Goal: Task Accomplishment & Management: Manage account settings

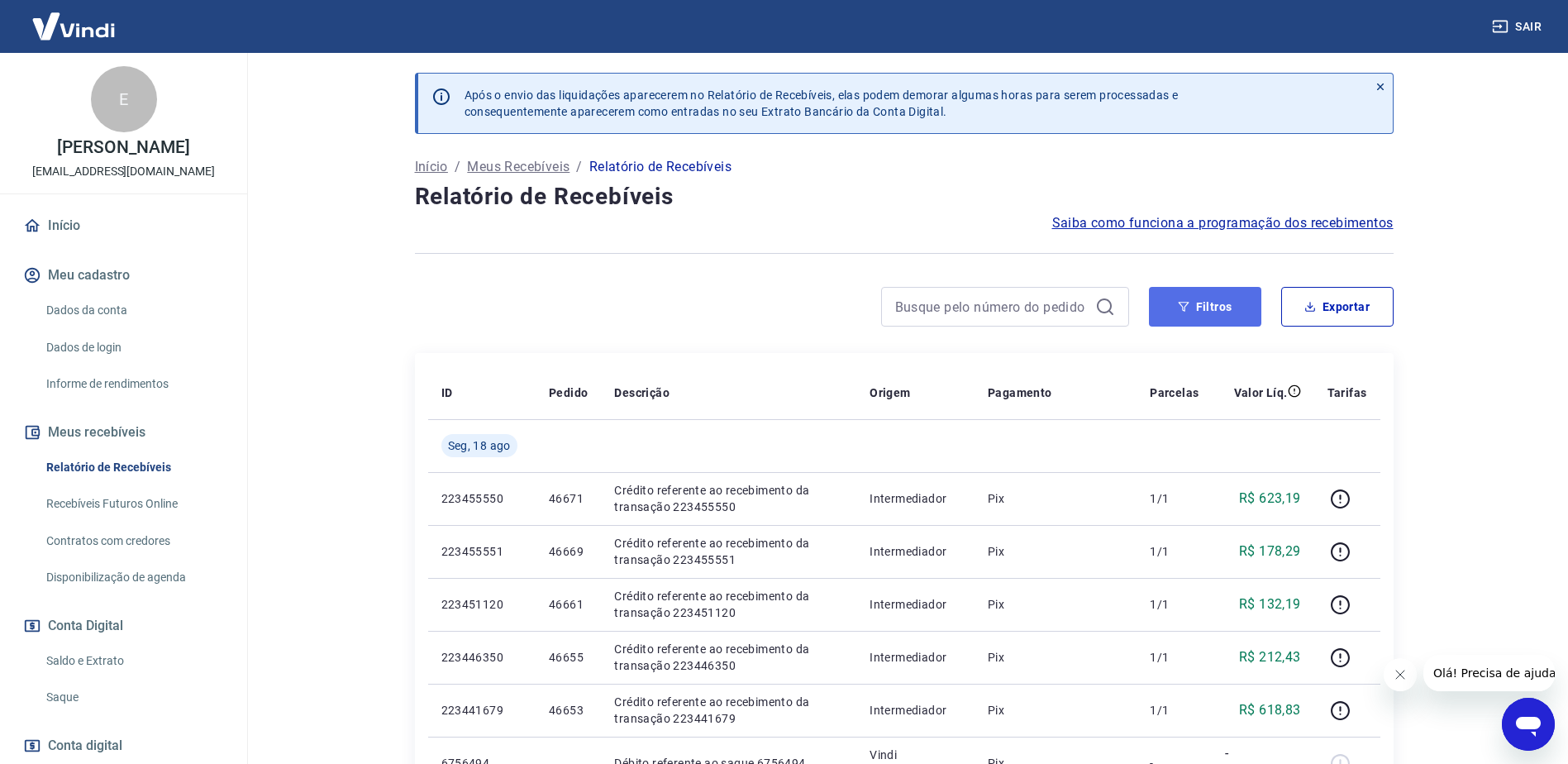
click at [1186, 289] on button "Filtros" at bounding box center [1205, 306] width 113 height 39
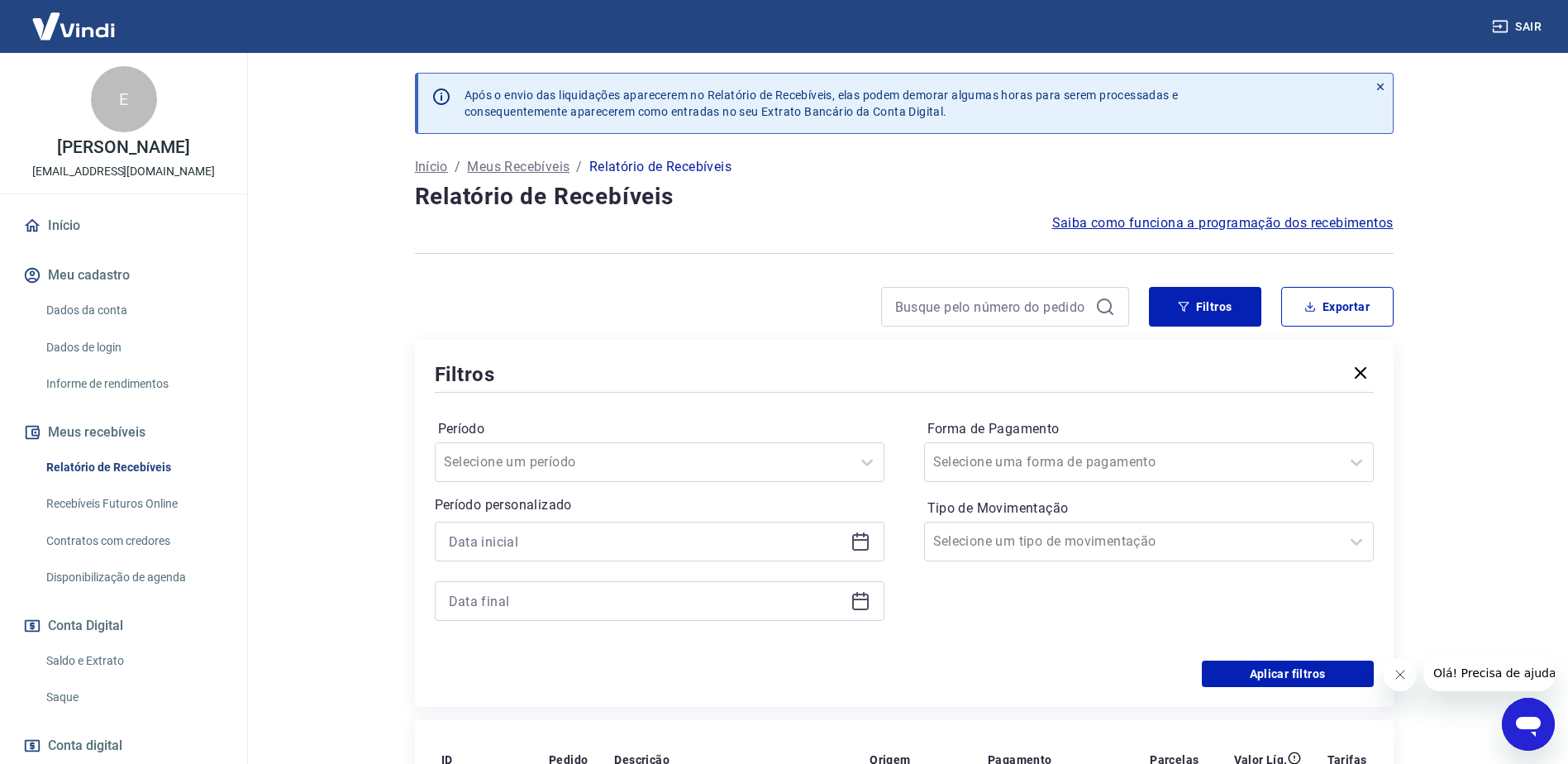
click at [864, 532] on icon at bounding box center [860, 541] width 20 height 20
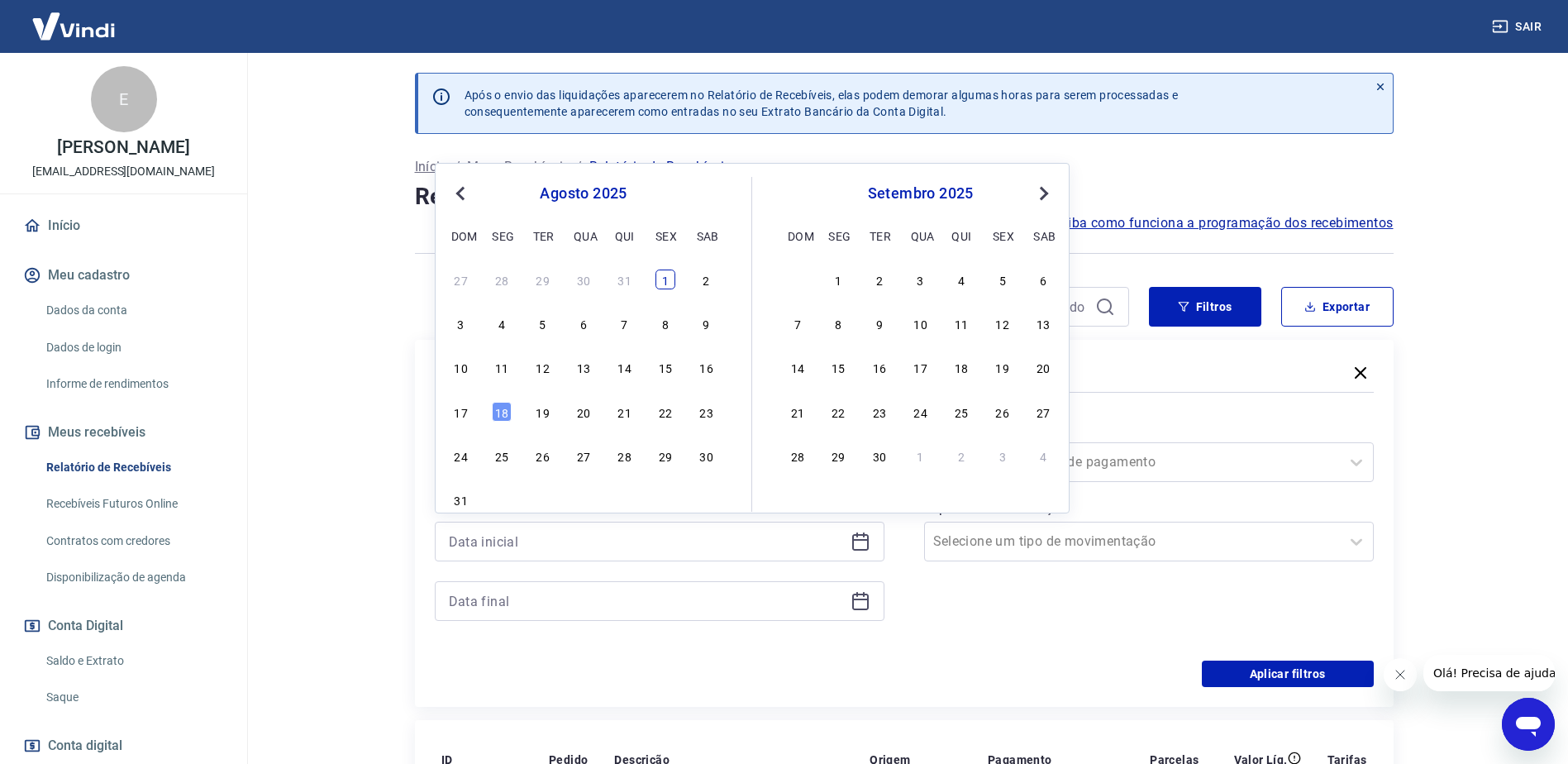
click at [659, 274] on div "1" at bounding box center [665, 279] width 20 height 20
type input "[DATE]"
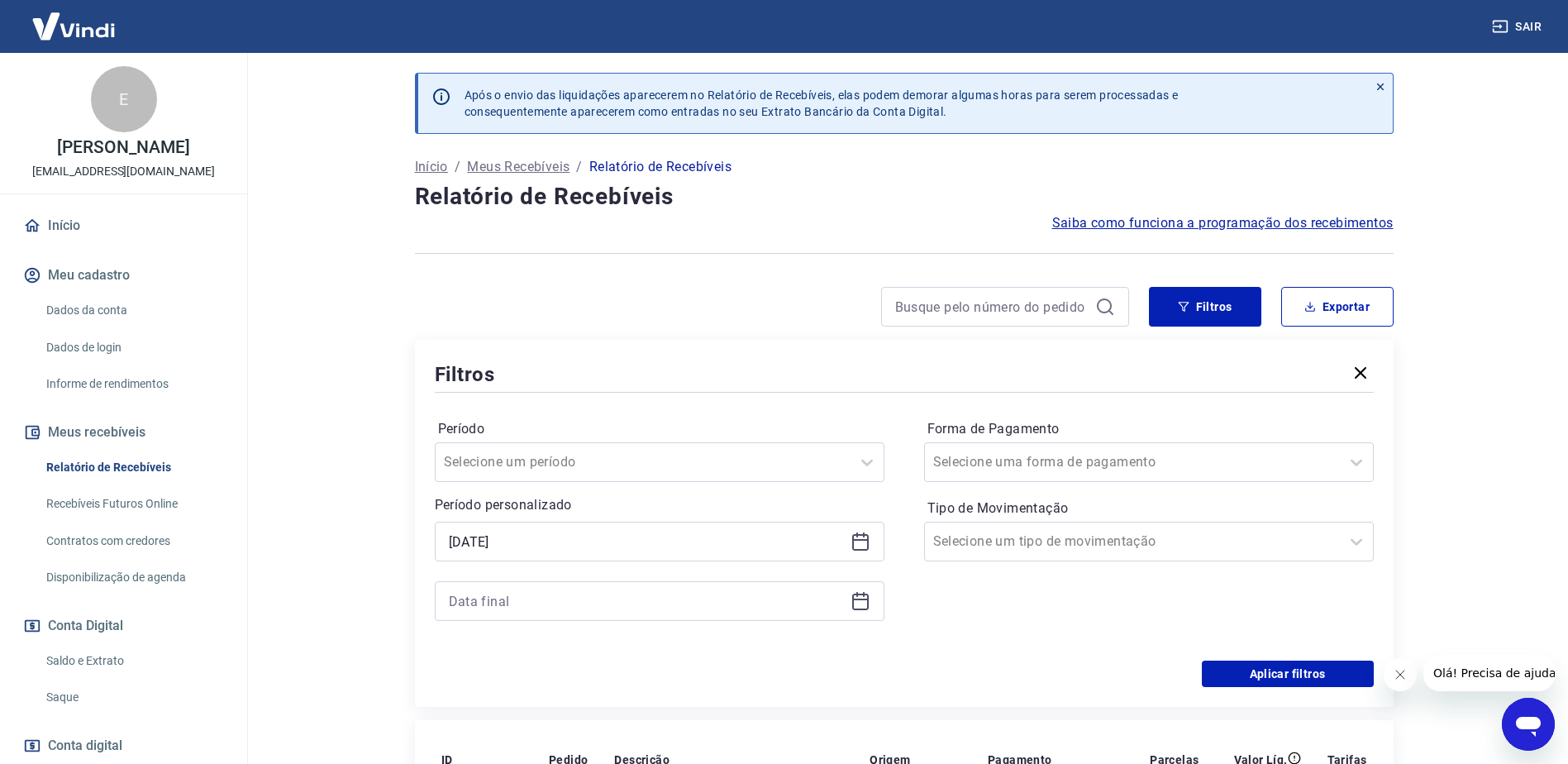
click at [848, 597] on div at bounding box center [659, 601] width 450 height 39
click at [854, 598] on icon at bounding box center [860, 599] width 16 height 2
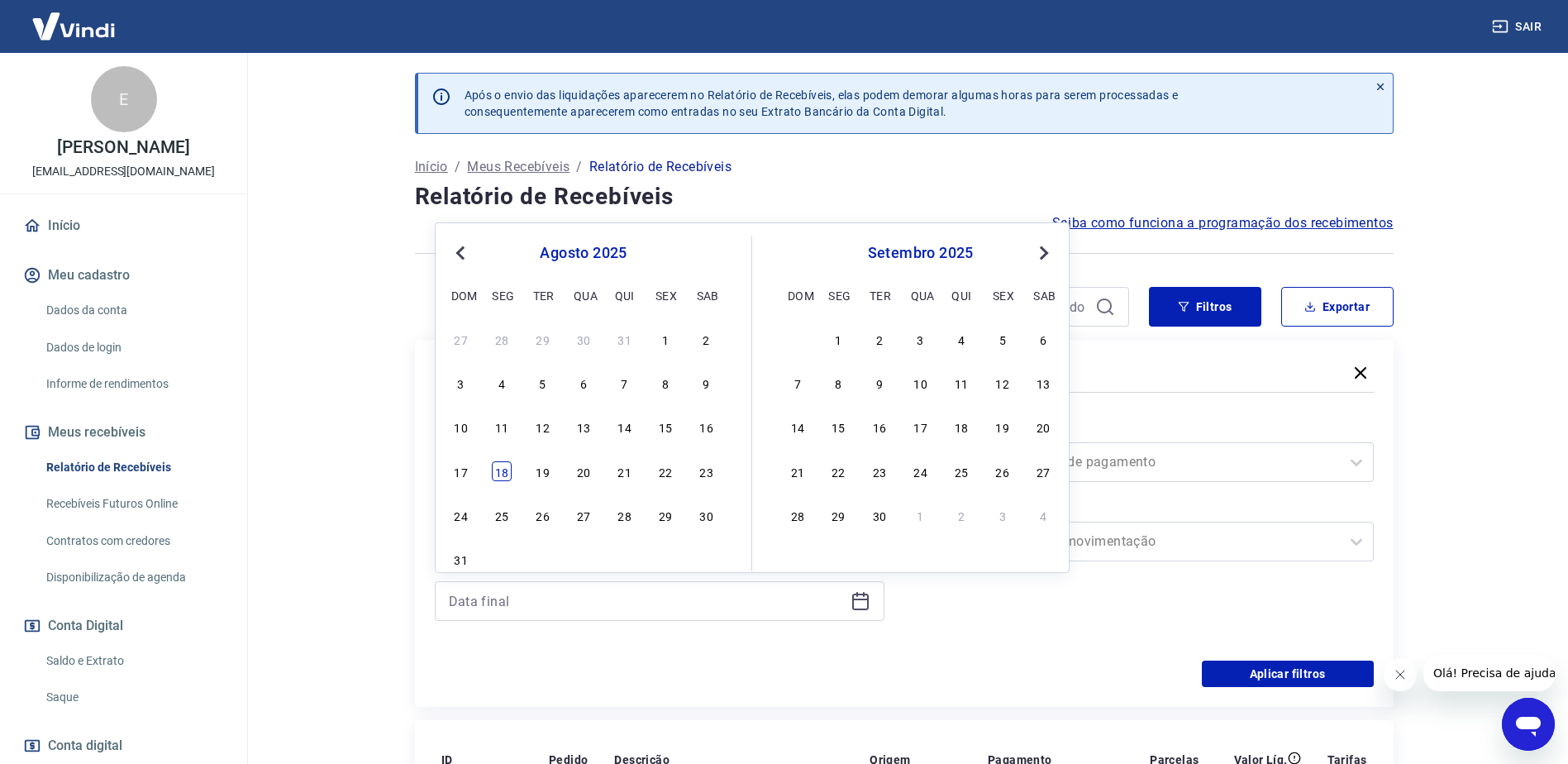
click at [509, 473] on div "18" at bounding box center [501, 470] width 20 height 20
type input "[DATE]"
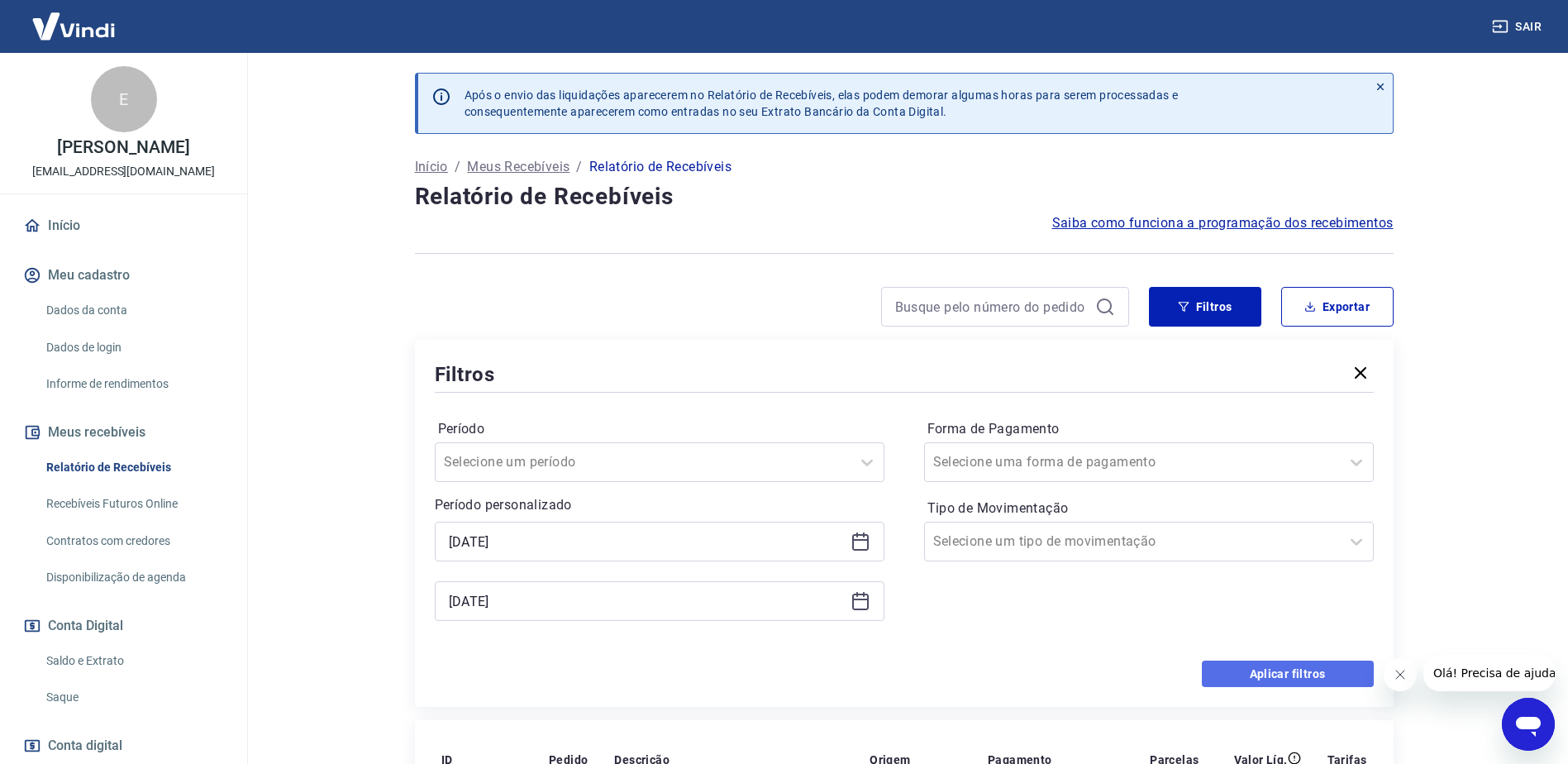
click at [1244, 667] on button "Aplicar filtros" at bounding box center [1287, 674] width 172 height 26
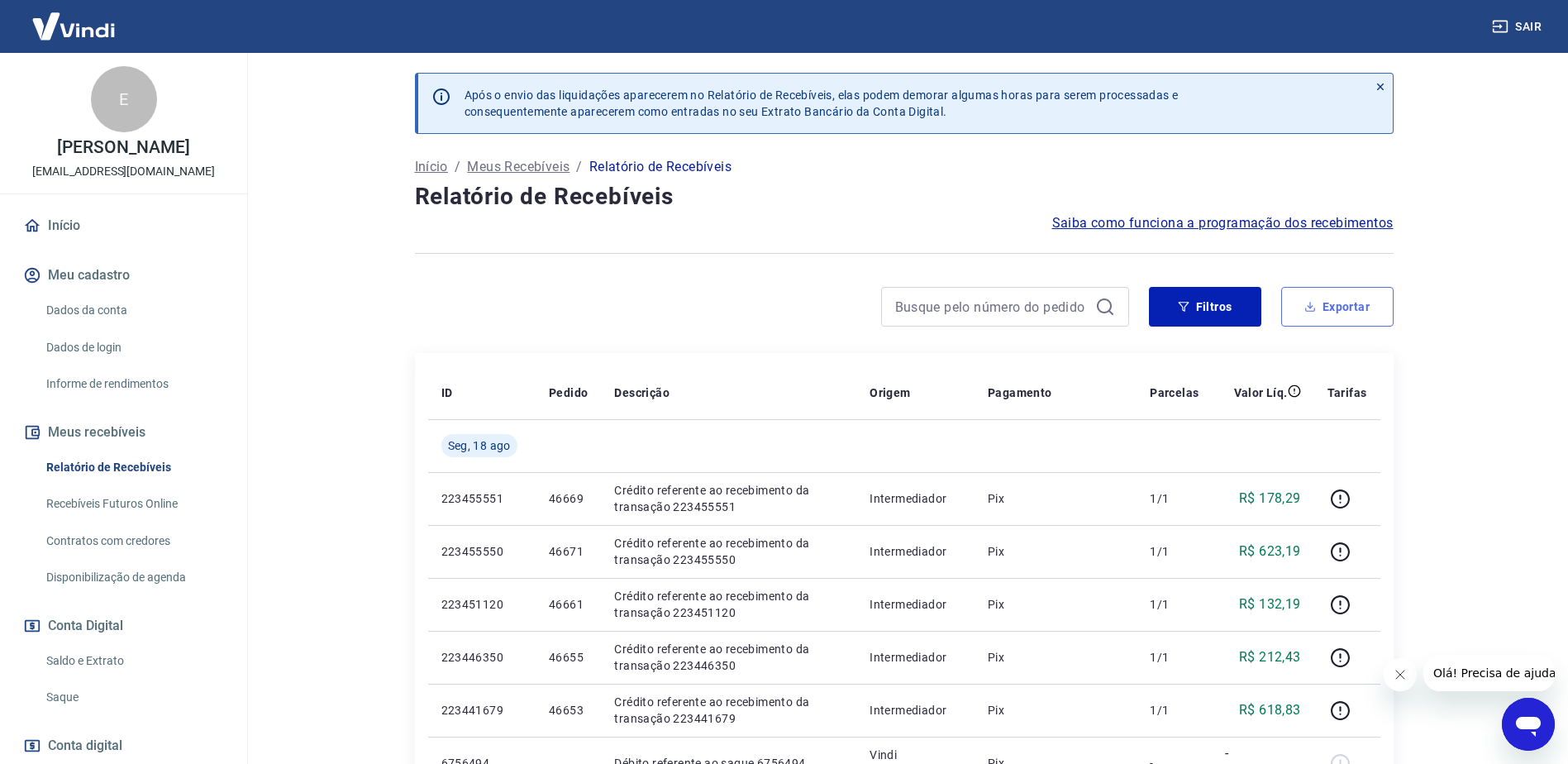
click at [1300, 301] on button "Exportar" at bounding box center [1338, 306] width 113 height 39
type input "[DATE]"
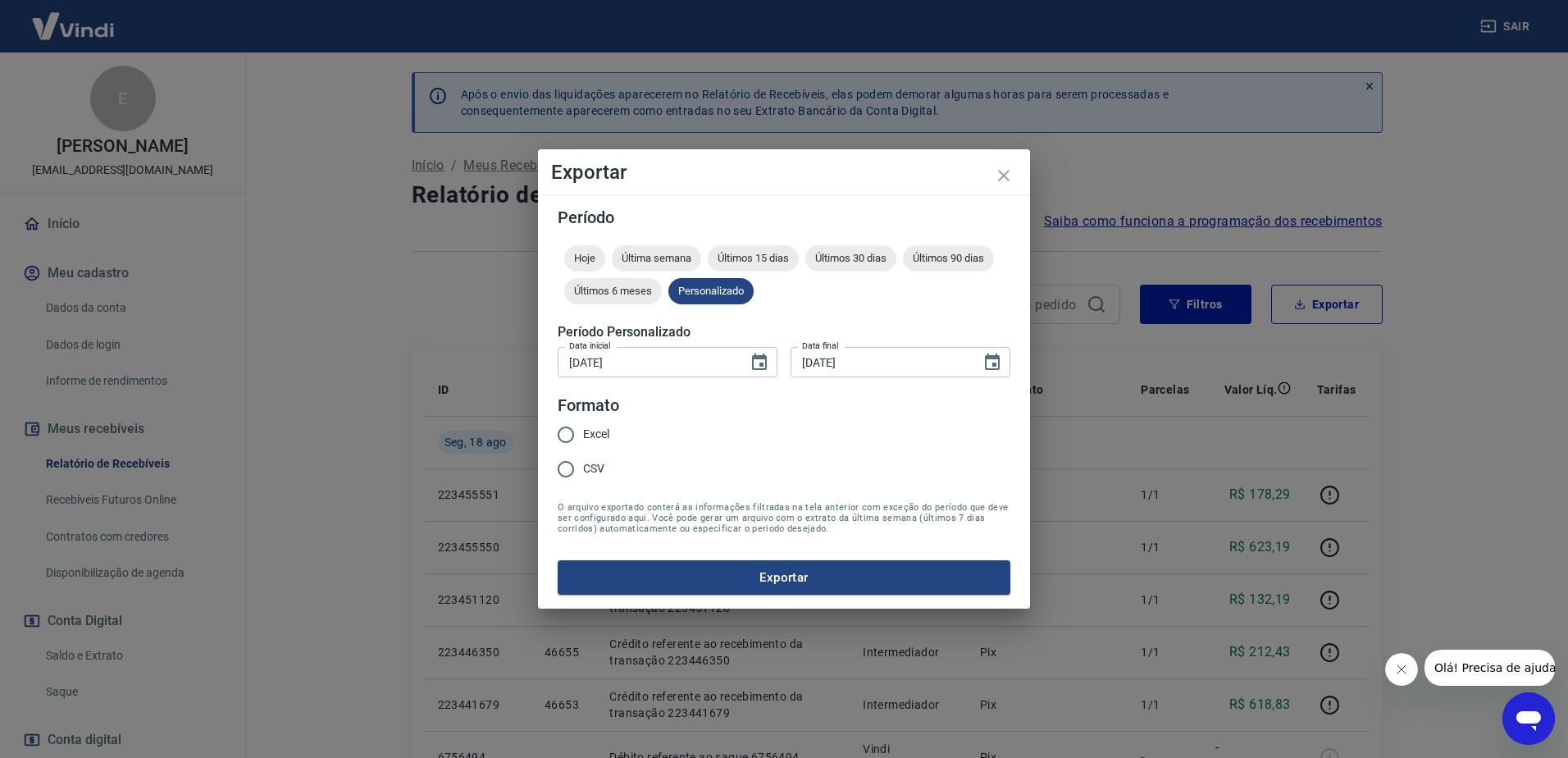
click at [602, 440] on span "Excel" at bounding box center [596, 434] width 26 height 17
click at [583, 440] on input "Excel" at bounding box center [566, 434] width 35 height 35
radio input "true"
click at [681, 578] on button "Exportar" at bounding box center [784, 577] width 452 height 35
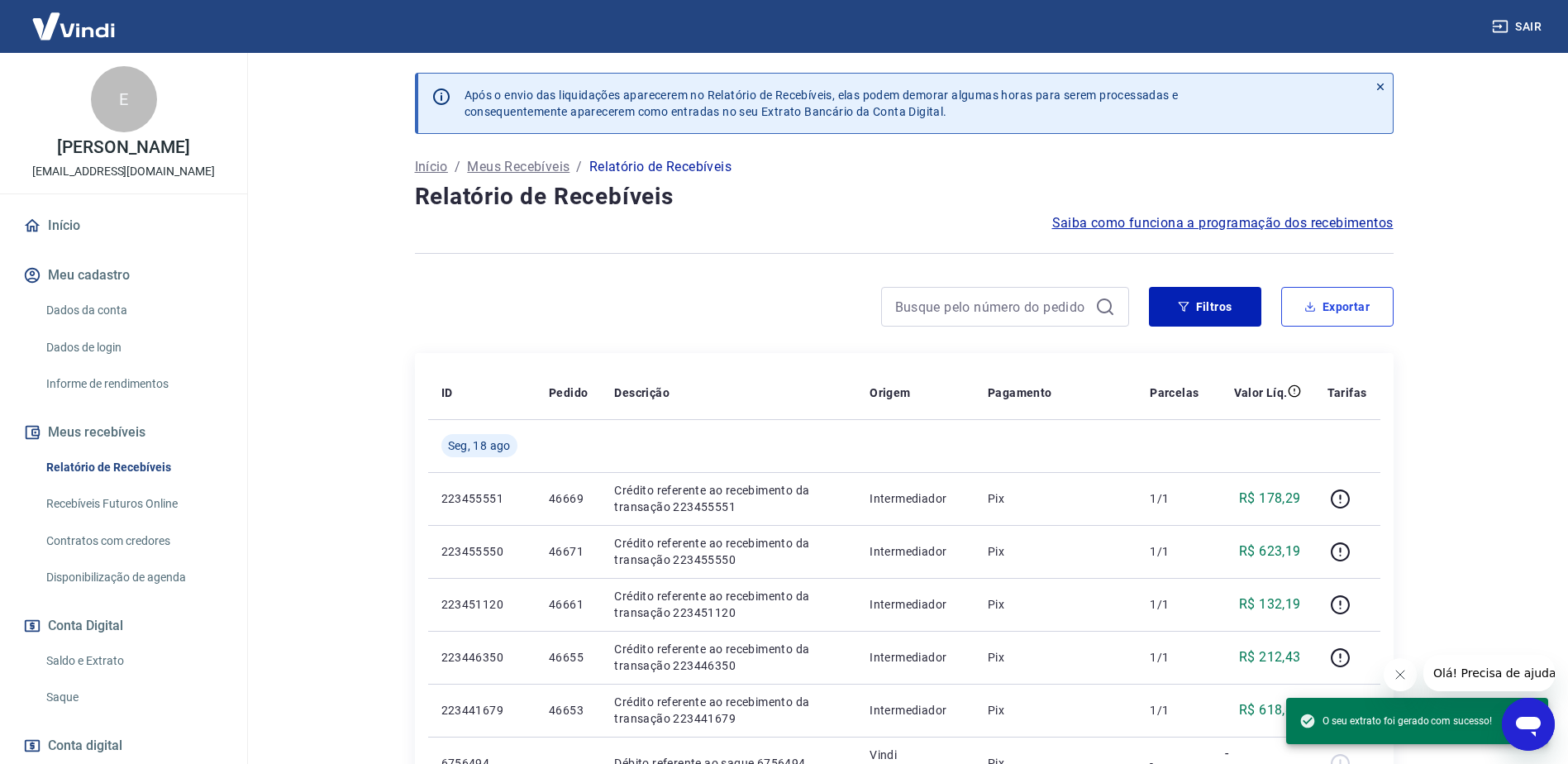
scroll to position [83, 0]
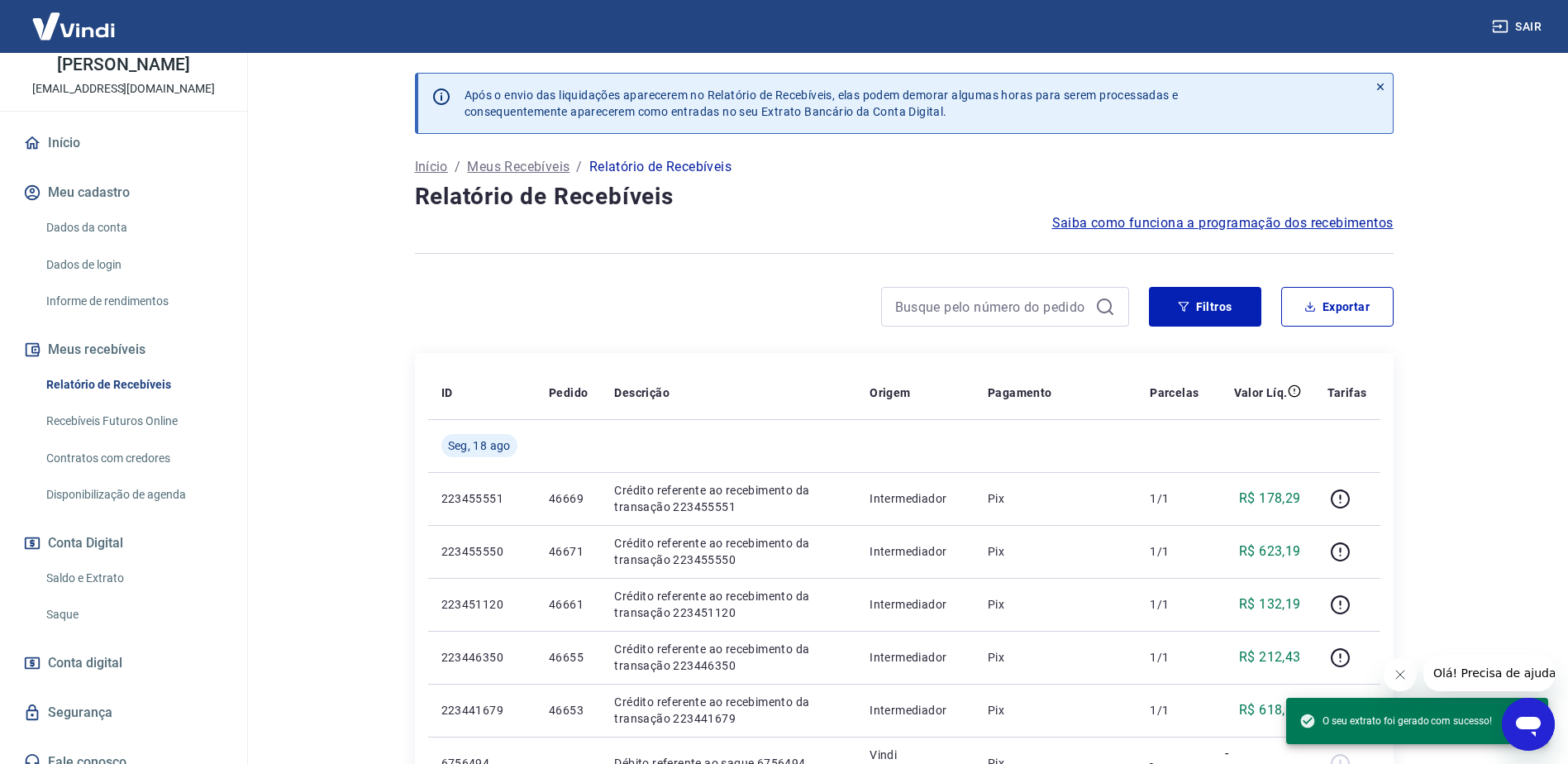
click at [111, 576] on link "Saldo e Extrato" at bounding box center [133, 578] width 188 height 34
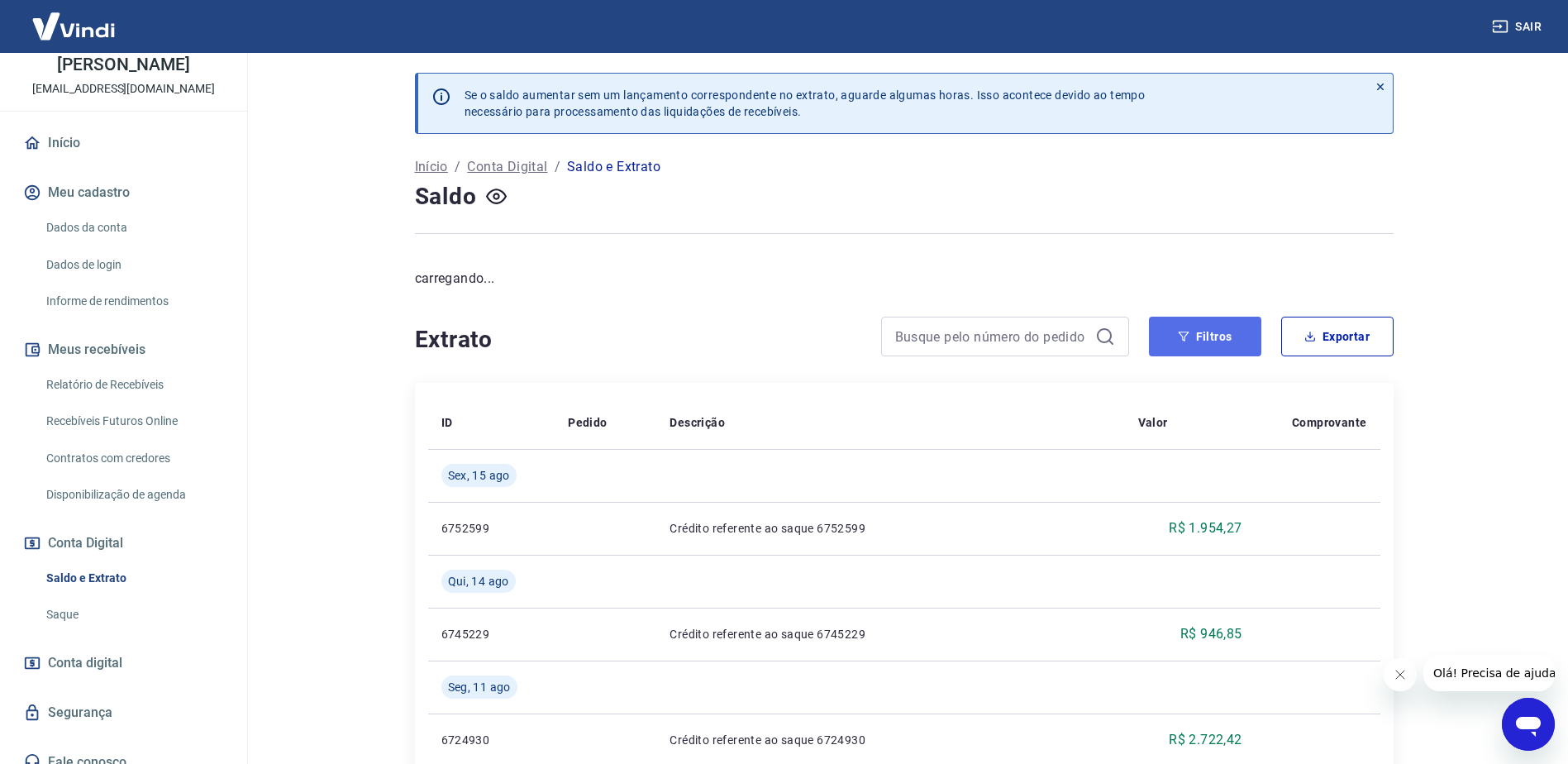
click at [1205, 332] on button "Filtros" at bounding box center [1205, 336] width 113 height 39
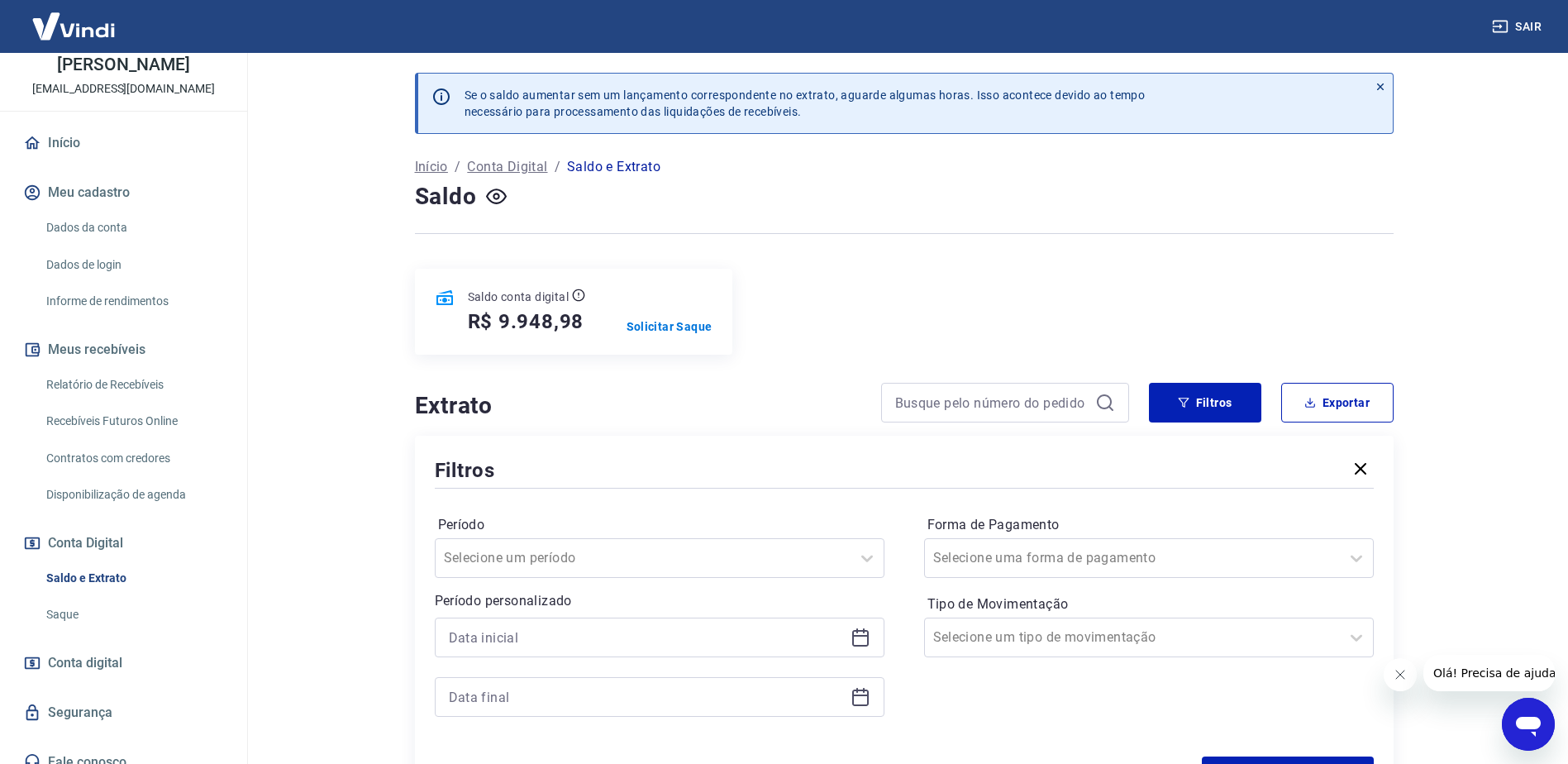
click at [865, 645] on icon at bounding box center [860, 638] width 16 height 16
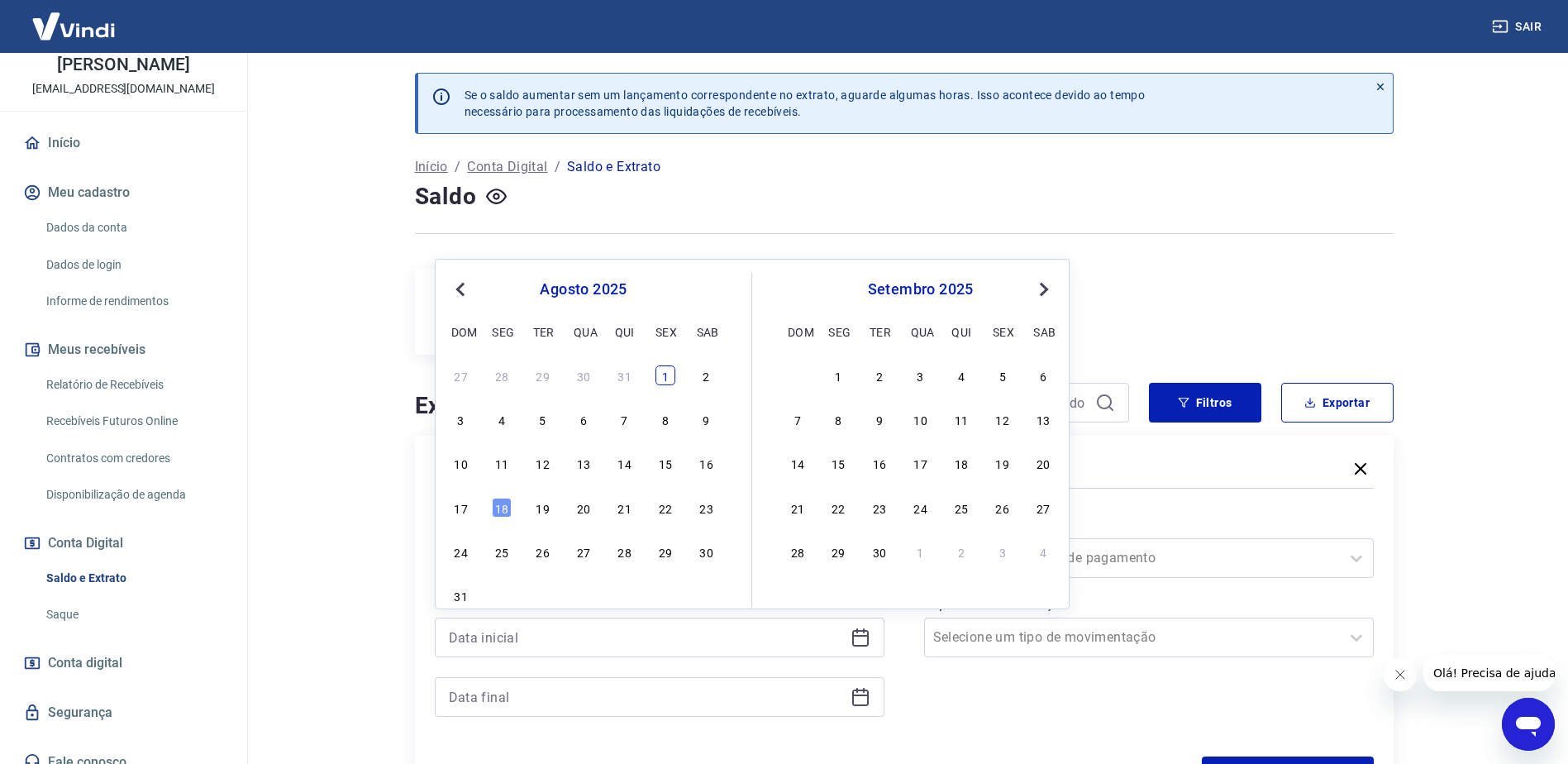
click at [664, 378] on div "1" at bounding box center [665, 375] width 20 height 20
type input "[DATE]"
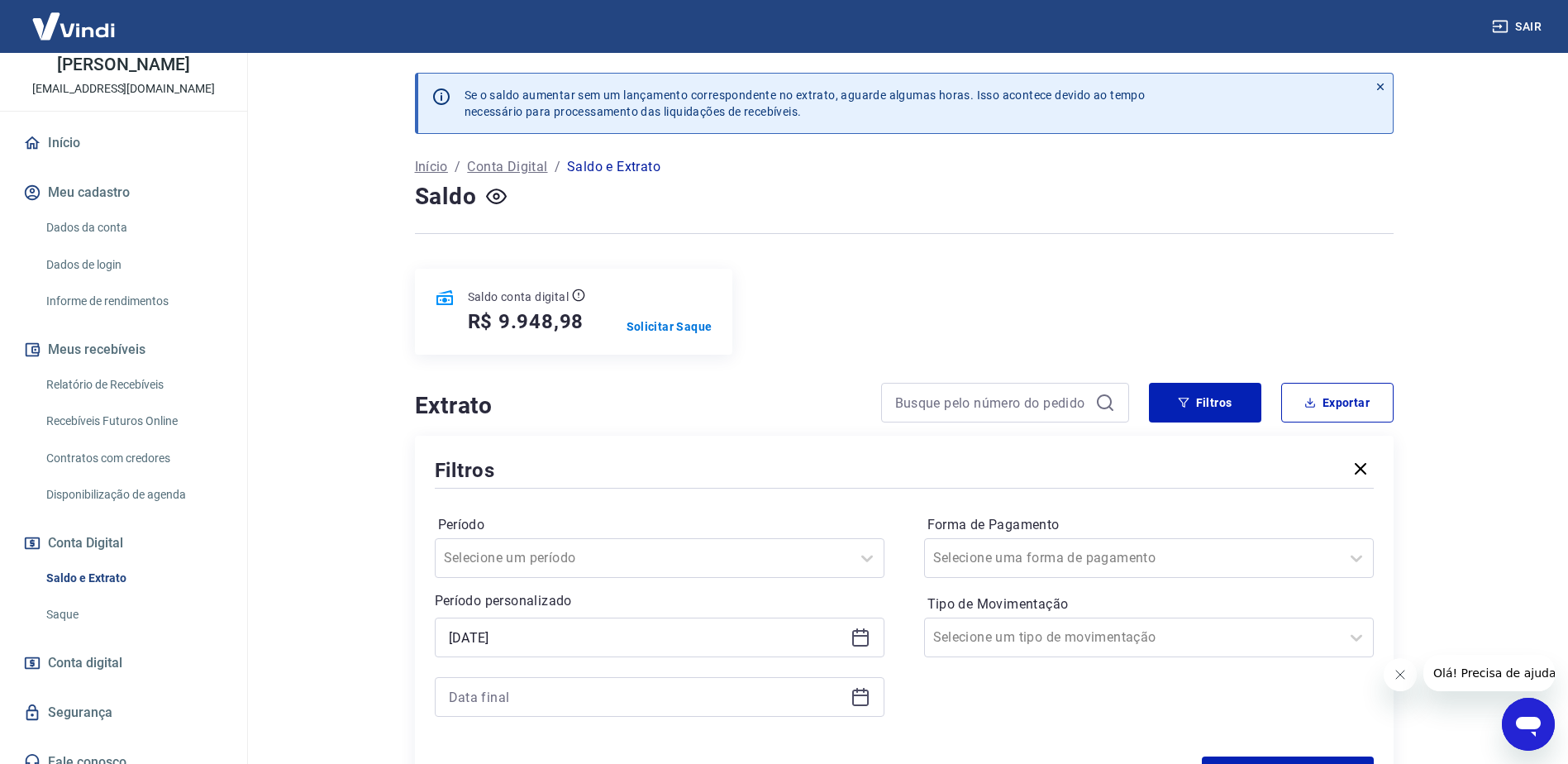
click at [871, 696] on div at bounding box center [659, 697] width 450 height 39
click at [866, 695] on icon at bounding box center [860, 695] width 16 height 2
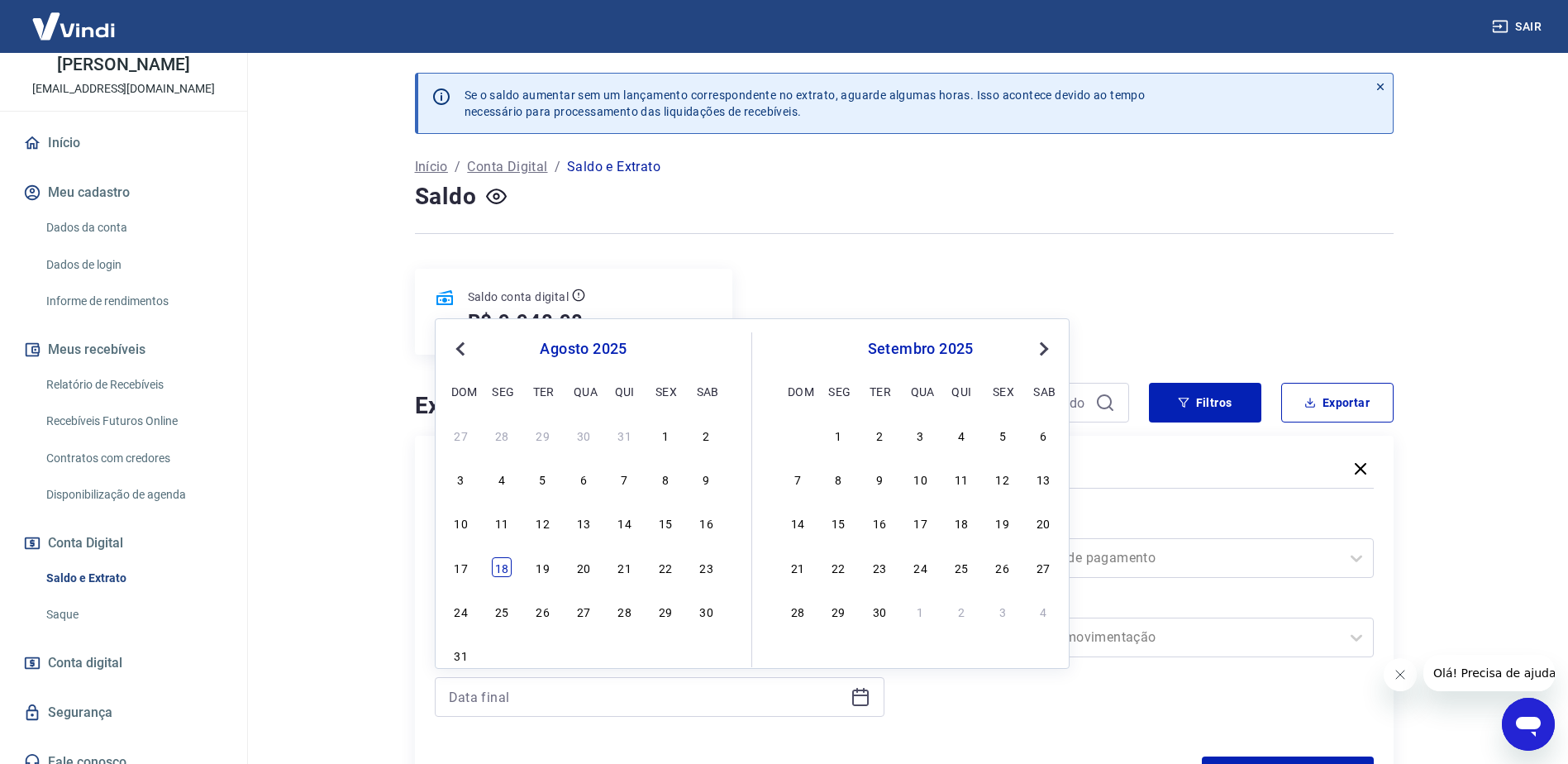
click at [501, 567] on div "18" at bounding box center [501, 567] width 20 height 20
type input "[DATE]"
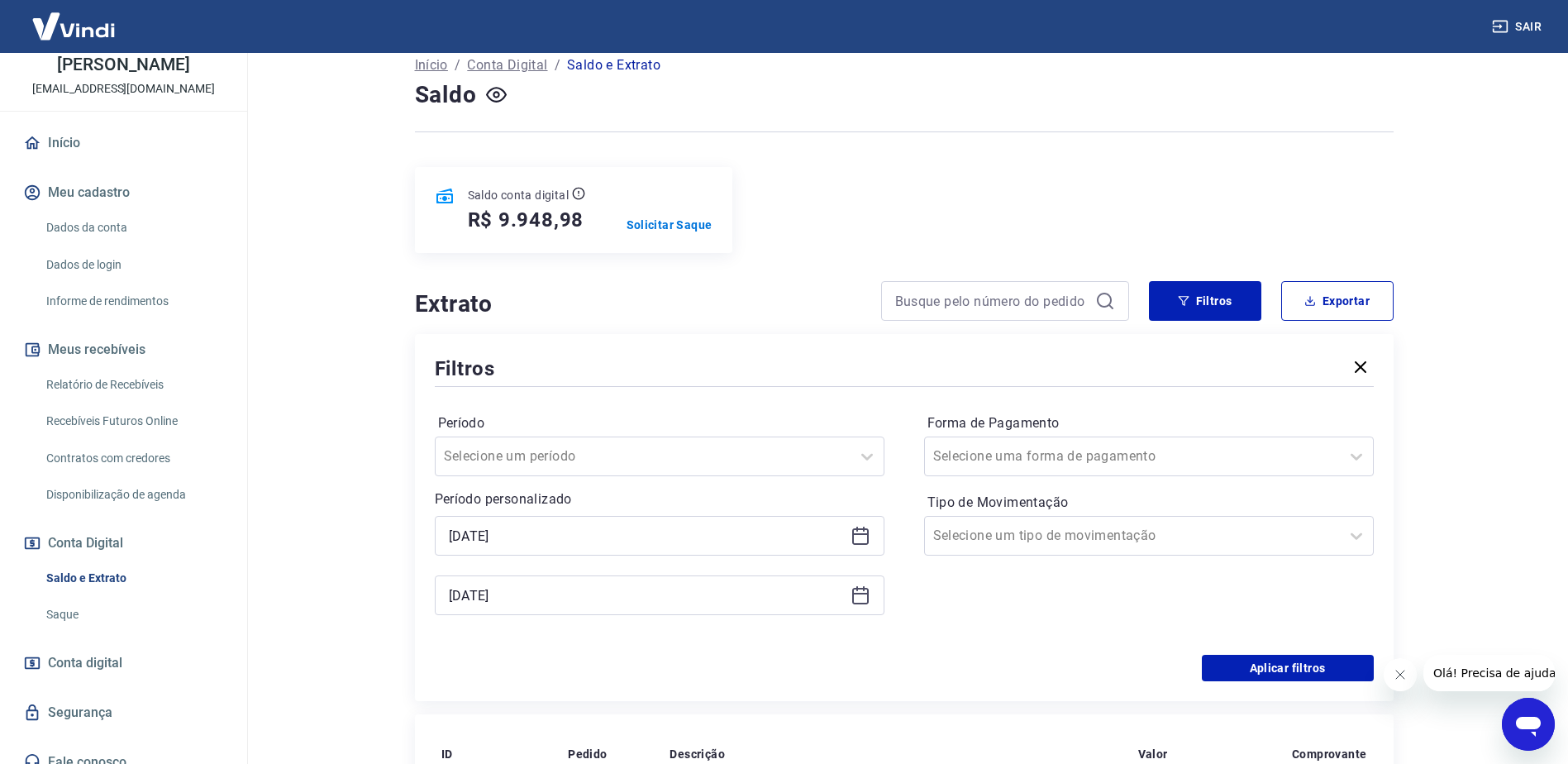
scroll to position [248, 0]
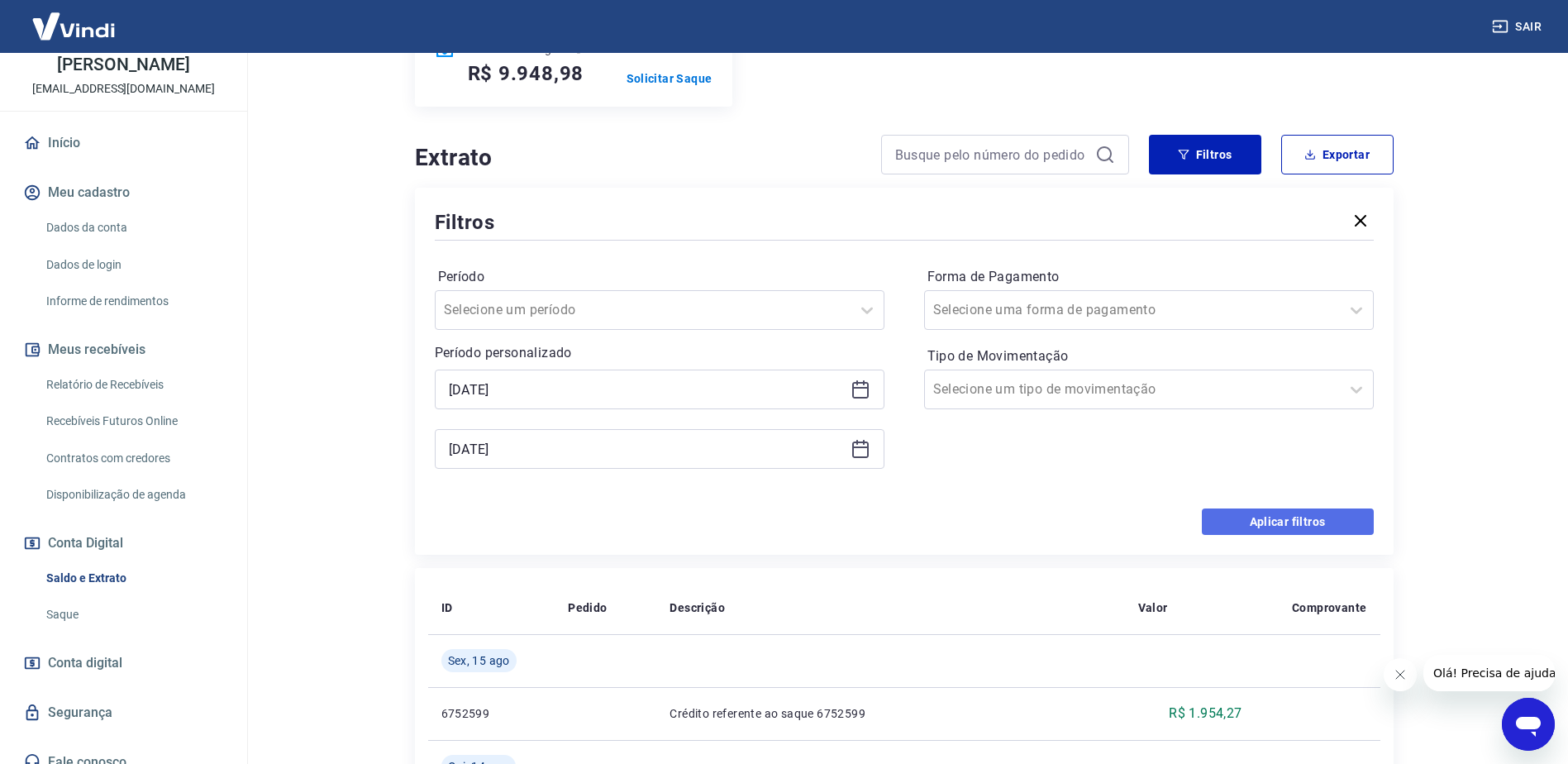
click at [1326, 516] on button "Aplicar filtros" at bounding box center [1287, 522] width 172 height 26
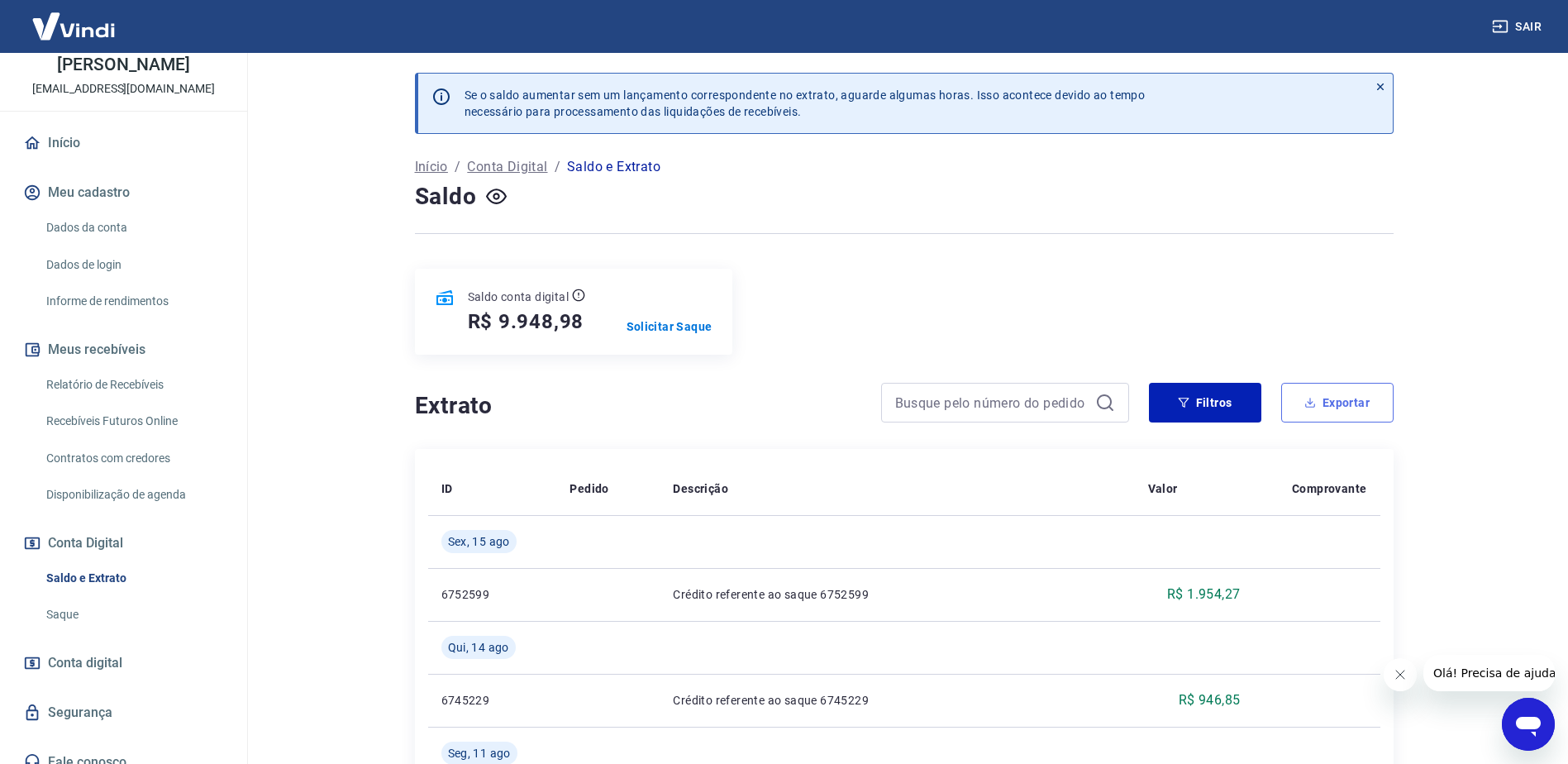
click at [1332, 408] on button "Exportar" at bounding box center [1338, 402] width 113 height 39
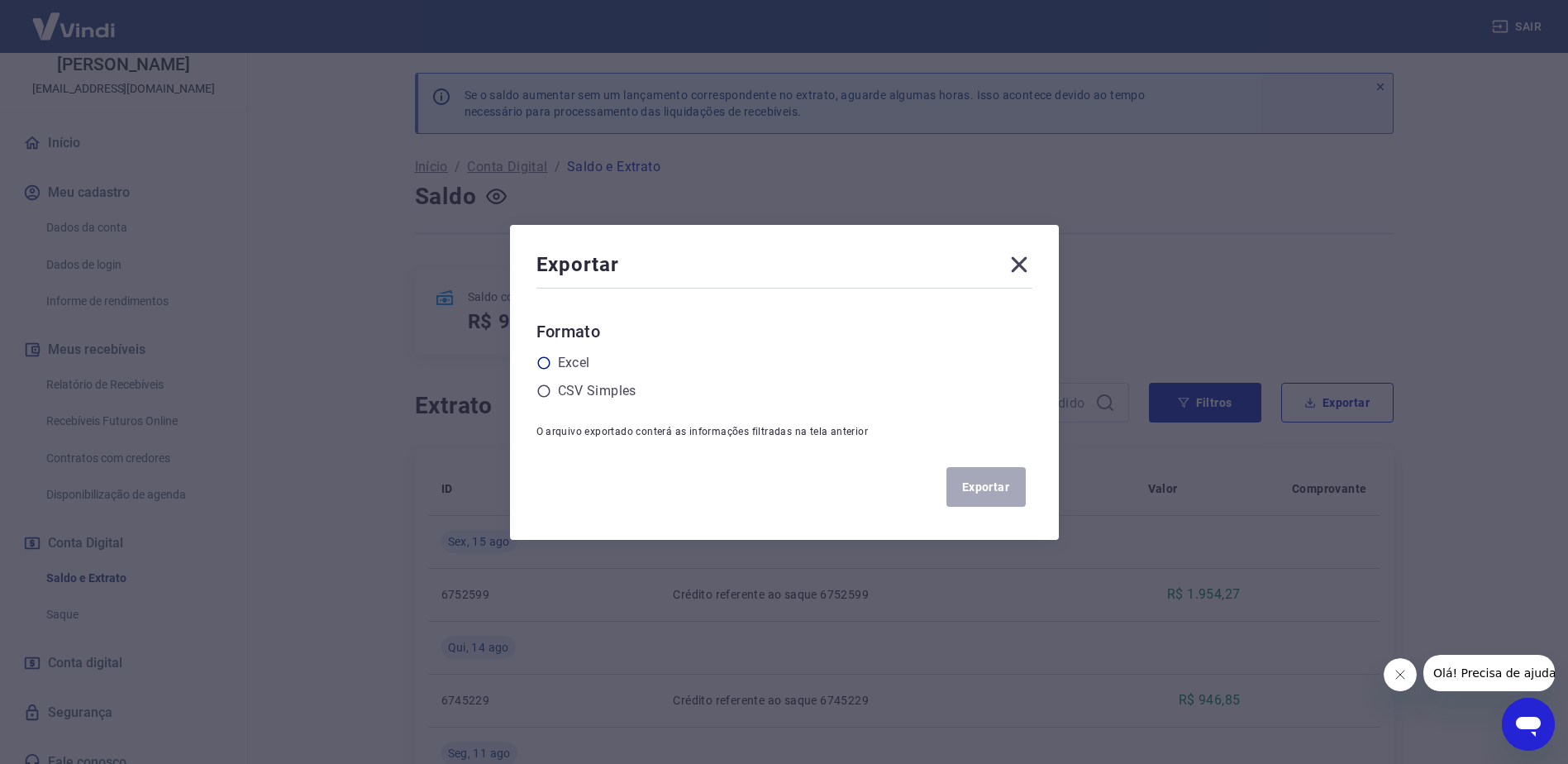
click at [580, 366] on label "Excel" at bounding box center [574, 362] width 32 height 20
click at [0, 0] on input "radio" at bounding box center [0, 0] width 0 height 0
click at [966, 484] on button "Exportar" at bounding box center [986, 487] width 79 height 39
